Goal: Navigation & Orientation: Understand site structure

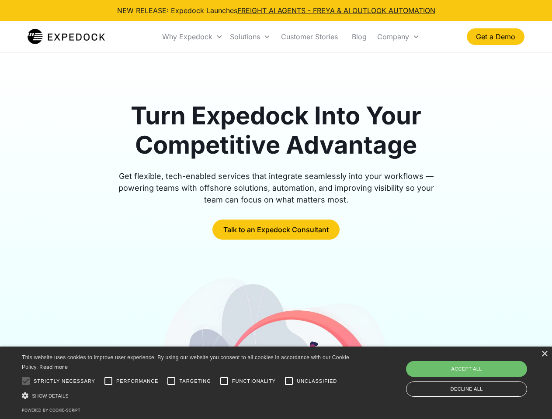
click at [193, 37] on div "Why Expedock" at bounding box center [187, 36] width 50 height 9
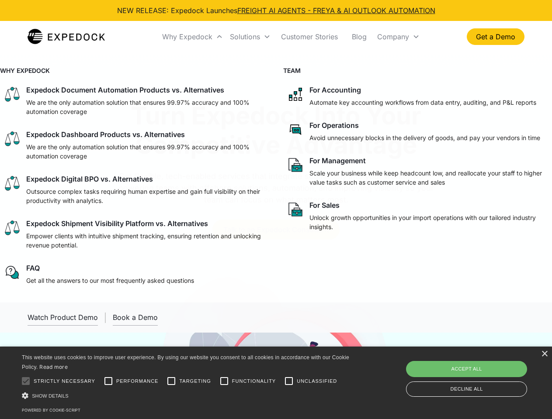
click at [250, 37] on div "Solutions" at bounding box center [245, 36] width 30 height 9
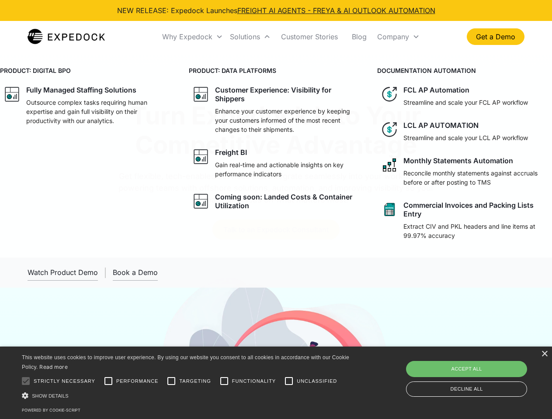
click at [398, 37] on div "Company" at bounding box center [393, 36] width 32 height 9
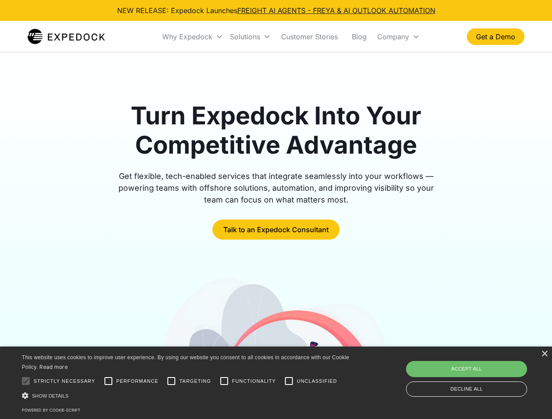
click at [26, 381] on div at bounding box center [25, 381] width 17 height 17
click at [108, 381] on input "Performance" at bounding box center [108, 381] width 17 height 17
checkbox input "true"
click at [171, 381] on input "Targeting" at bounding box center [171, 381] width 17 height 17
checkbox input "true"
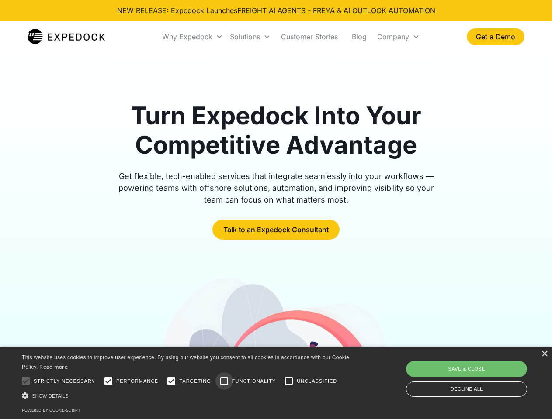
click at [224, 381] on input "Functionality" at bounding box center [223, 381] width 17 height 17
checkbox input "true"
click at [289, 381] on input "Unclassified" at bounding box center [288, 381] width 17 height 17
checkbox input "true"
click at [187, 396] on div "Show details Hide details" at bounding box center [187, 396] width 330 height 9
